Goal: Task Accomplishment & Management: Use online tool/utility

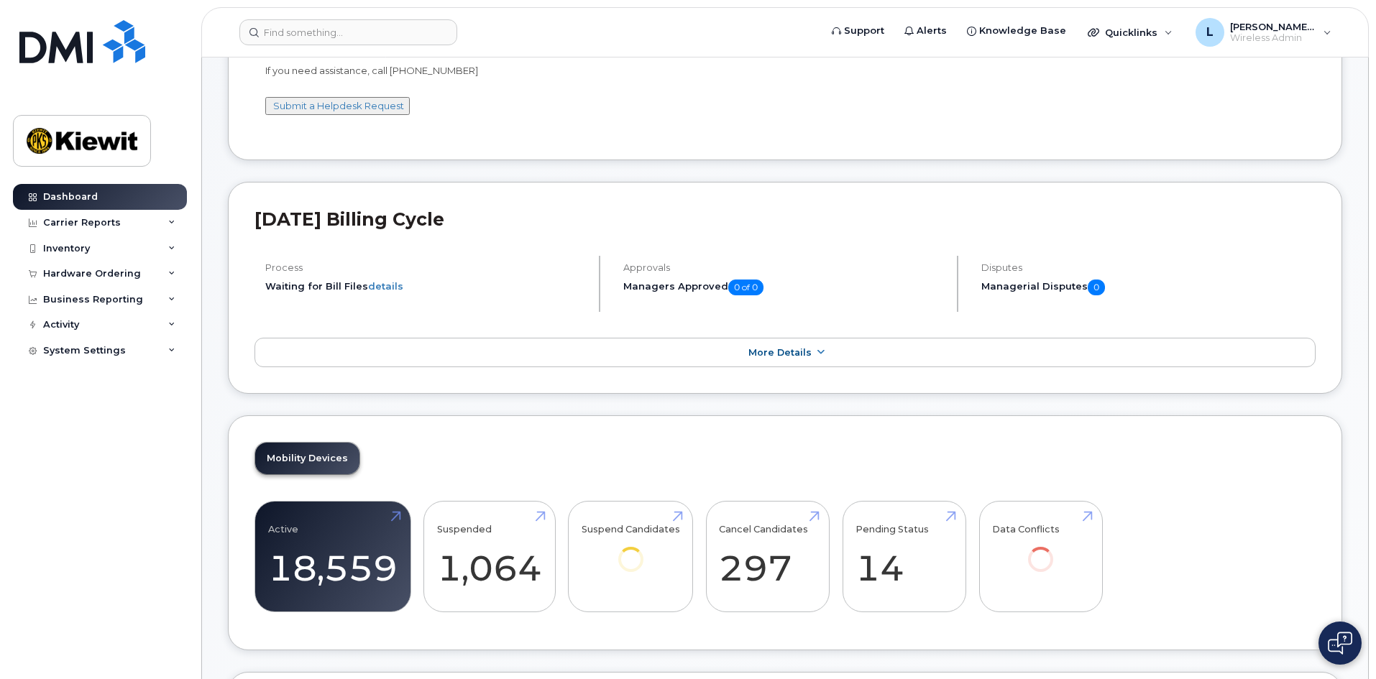
scroll to position [288, 0]
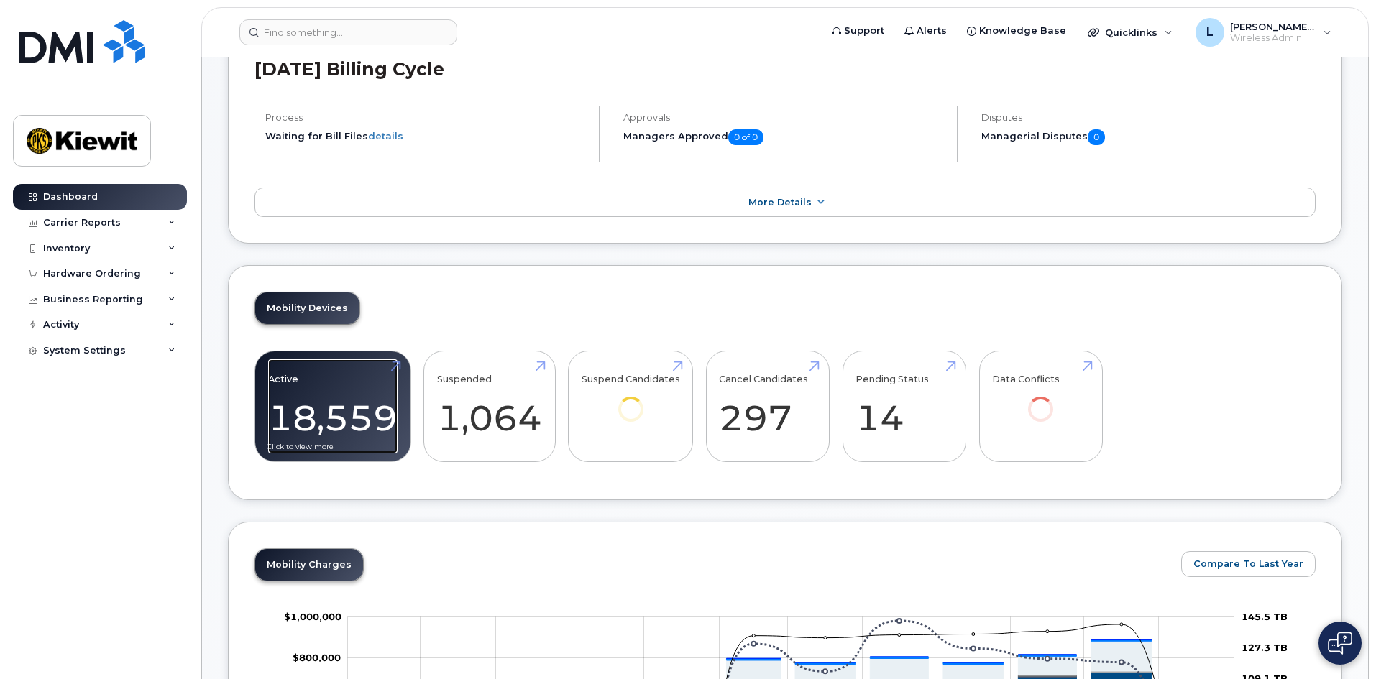
click at [398, 363] on link "Active 18,559" at bounding box center [332, 406] width 129 height 95
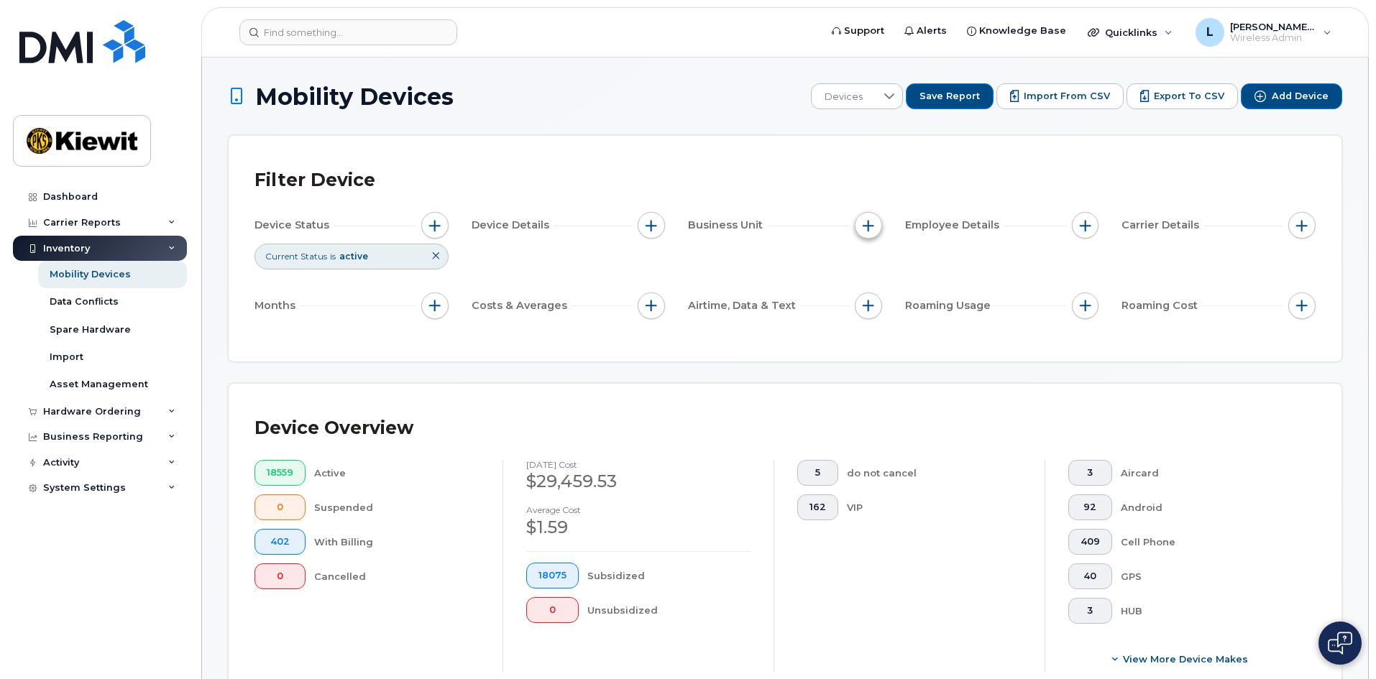
click at [863, 227] on span "button" at bounding box center [869, 226] width 12 height 12
click at [899, 339] on label "WBS Element" at bounding box center [920, 337] width 70 height 14
click at [878, 339] on input "WBS Element" at bounding box center [872, 337] width 12 height 12
checkbox input "true"
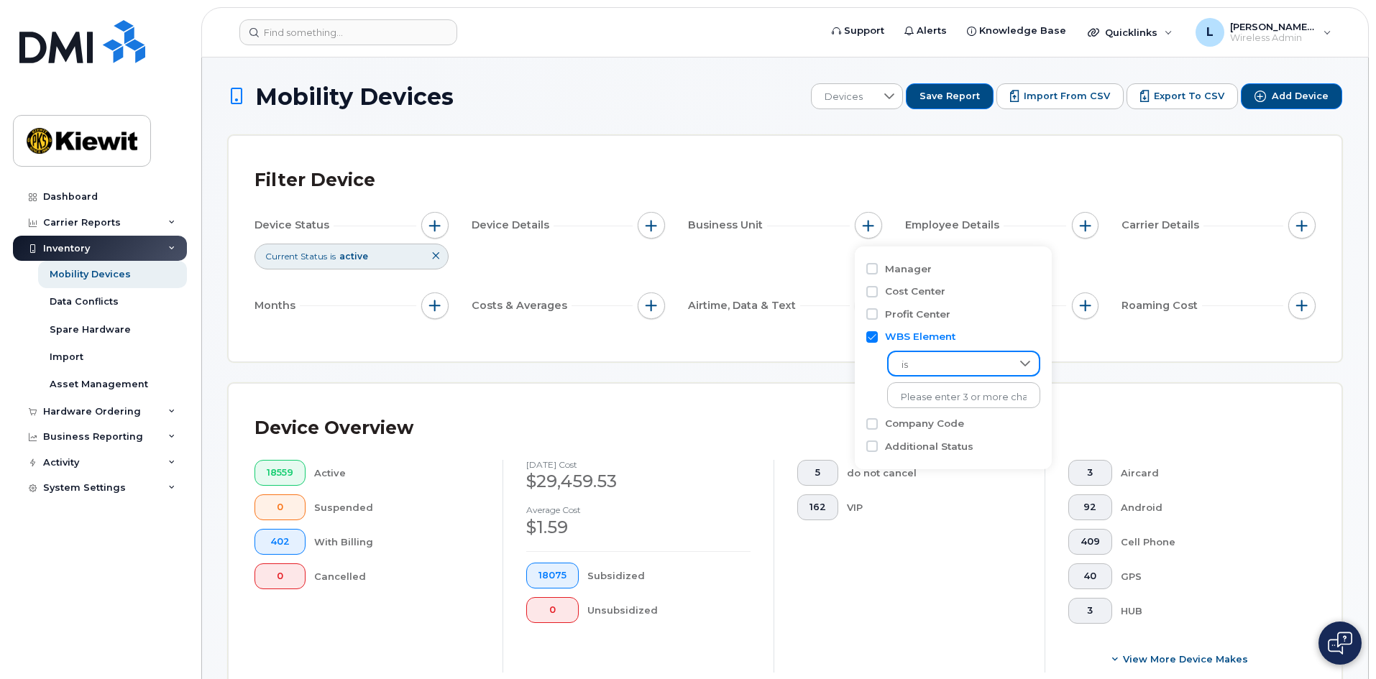
click at [953, 367] on span "is" at bounding box center [950, 365] width 123 height 26
click at [959, 449] on li "contains" at bounding box center [956, 454] width 139 height 25
click at [974, 396] on input "text" at bounding box center [964, 395] width 155 height 26
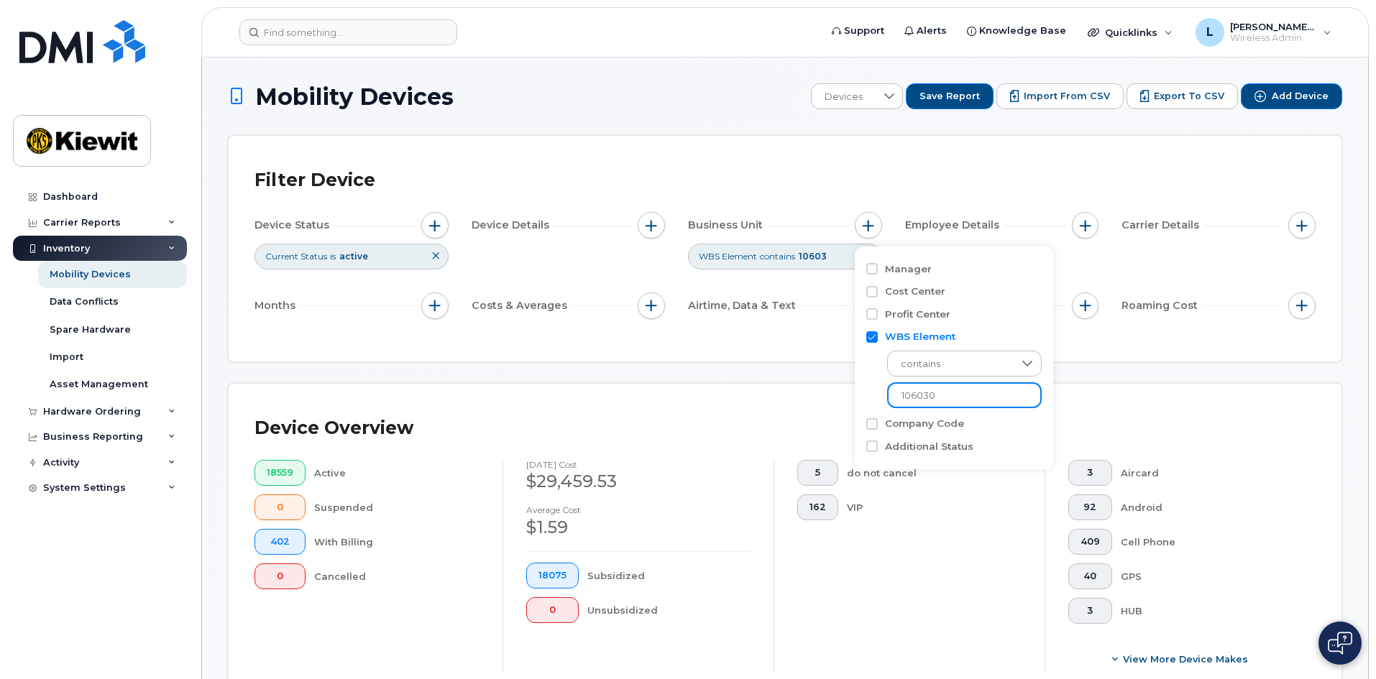
type input "106030"
click at [721, 355] on div "Filter Device Device Status Current Status is active Device Details Business Un…" at bounding box center [785, 249] width 1113 height 226
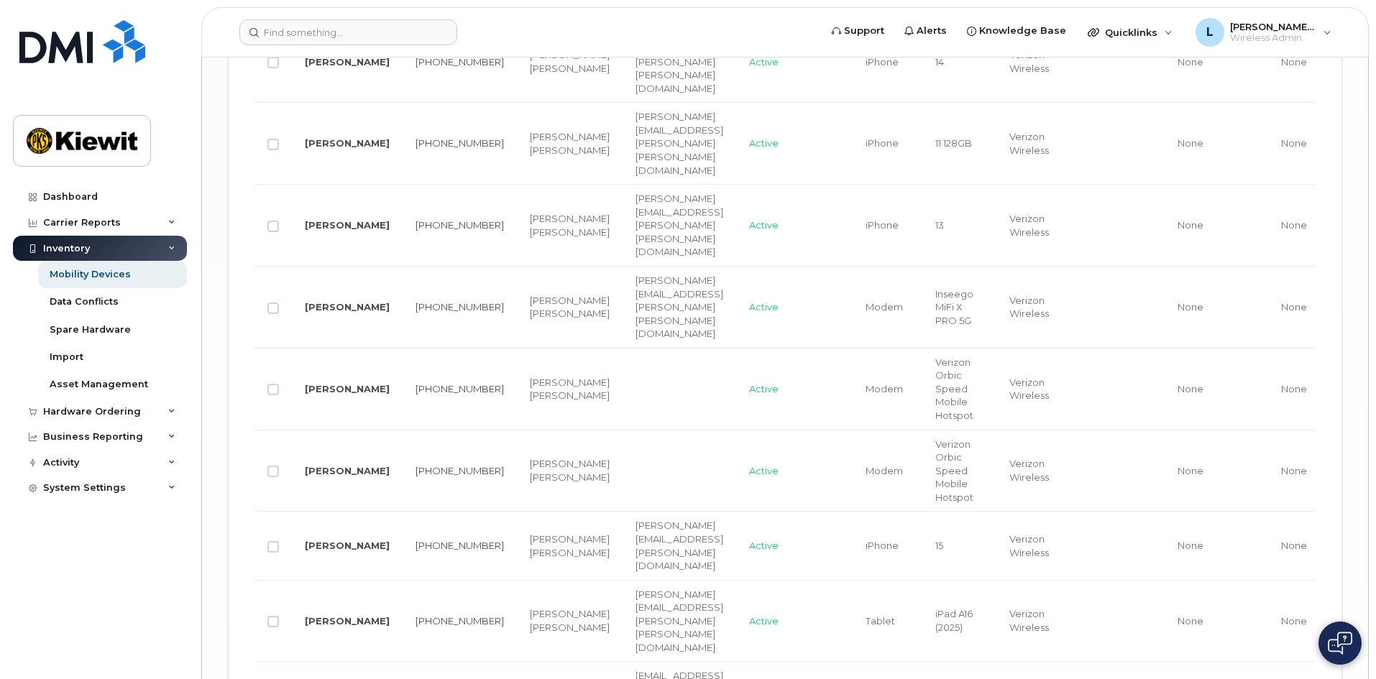
scroll to position [3739, 0]
